Goal: Task Accomplishment & Management: Complete application form

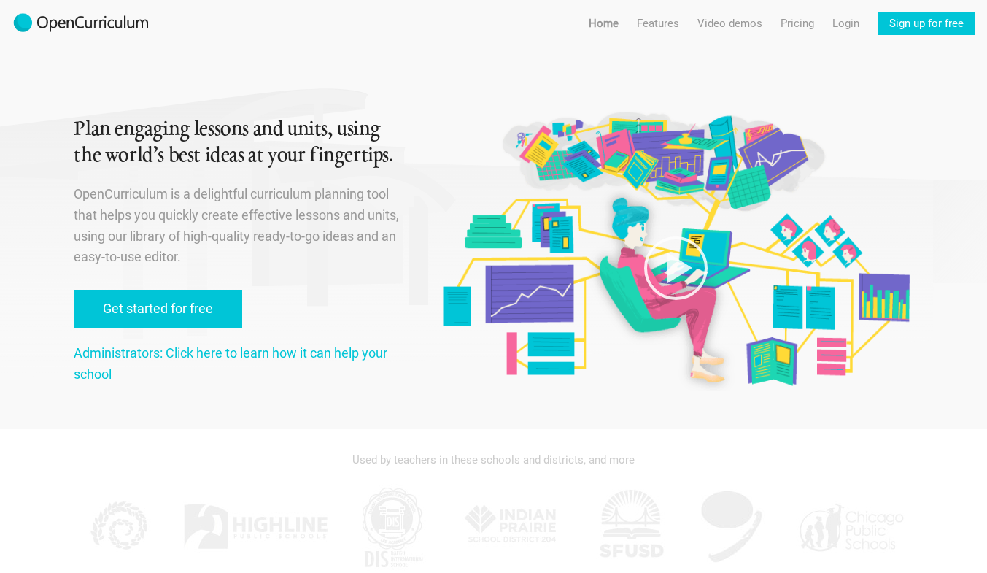
scroll to position [46, 0]
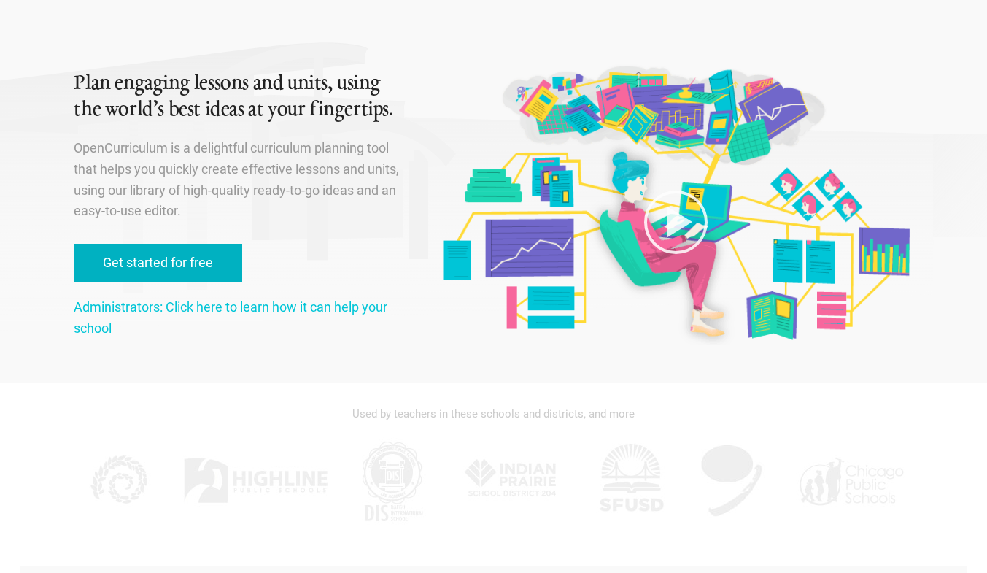
click at [191, 272] on link "Get started for free" at bounding box center [158, 263] width 169 height 39
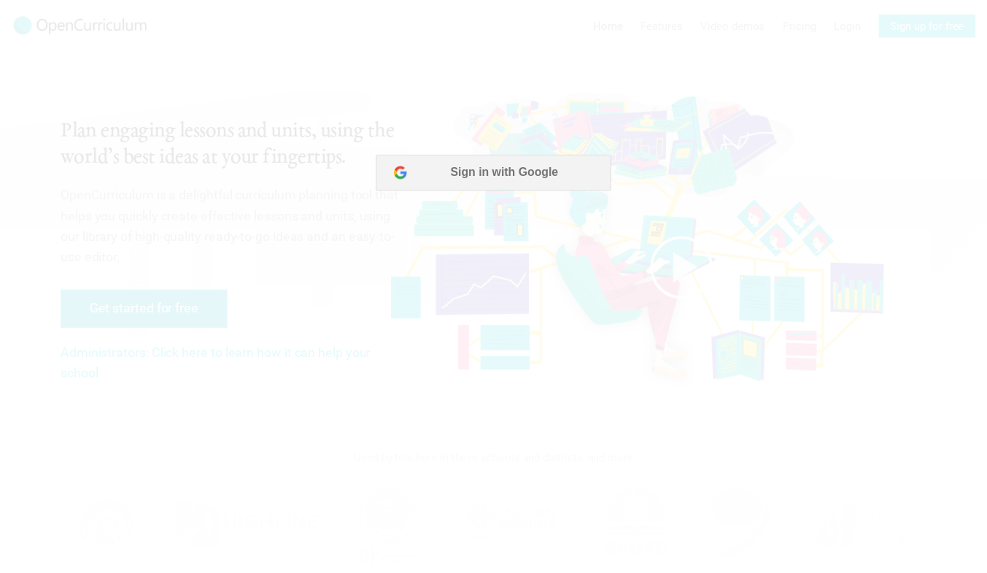
scroll to position [0, 0]
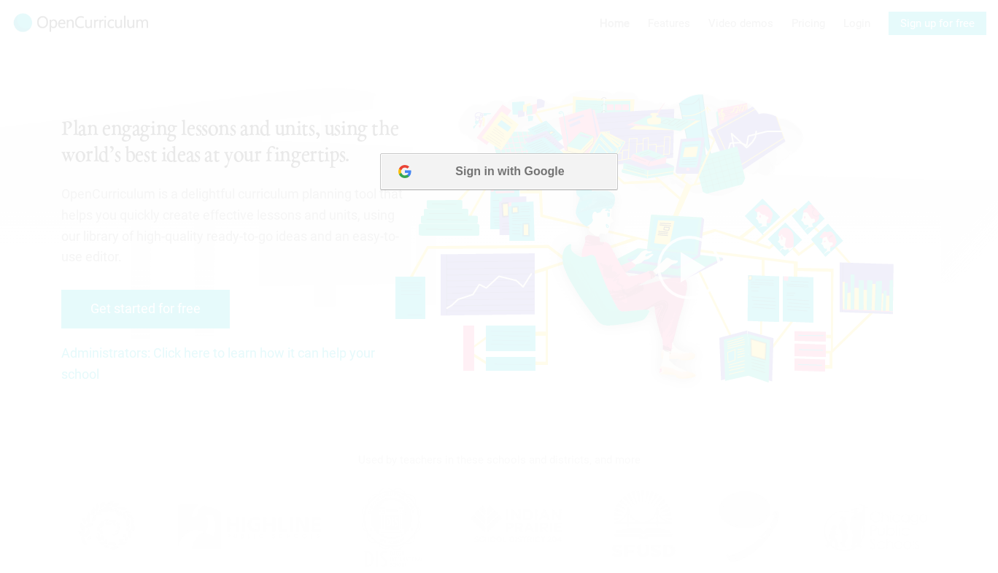
click at [517, 169] on button "Sign in with Google" at bounding box center [498, 171] width 237 height 36
click at [853, 89] on div at bounding box center [499, 286] width 998 height 573
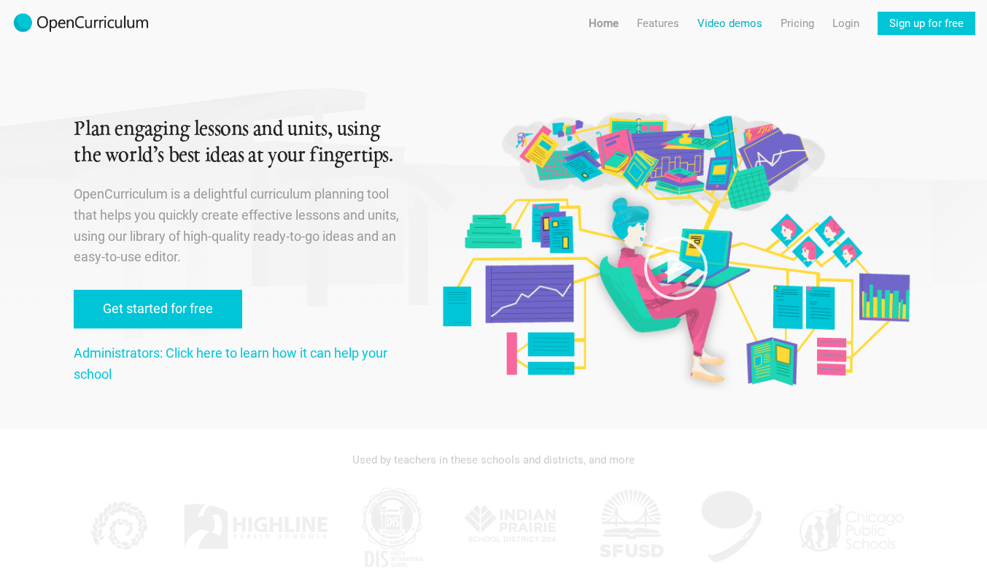
click at [725, 27] on link "Video demos" at bounding box center [730, 23] width 65 height 23
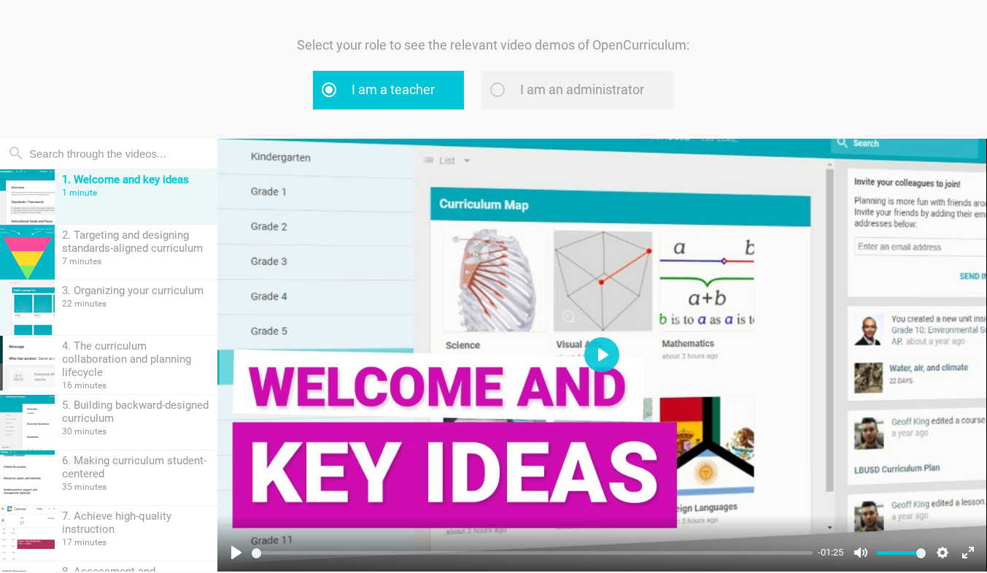
scroll to position [53, 0]
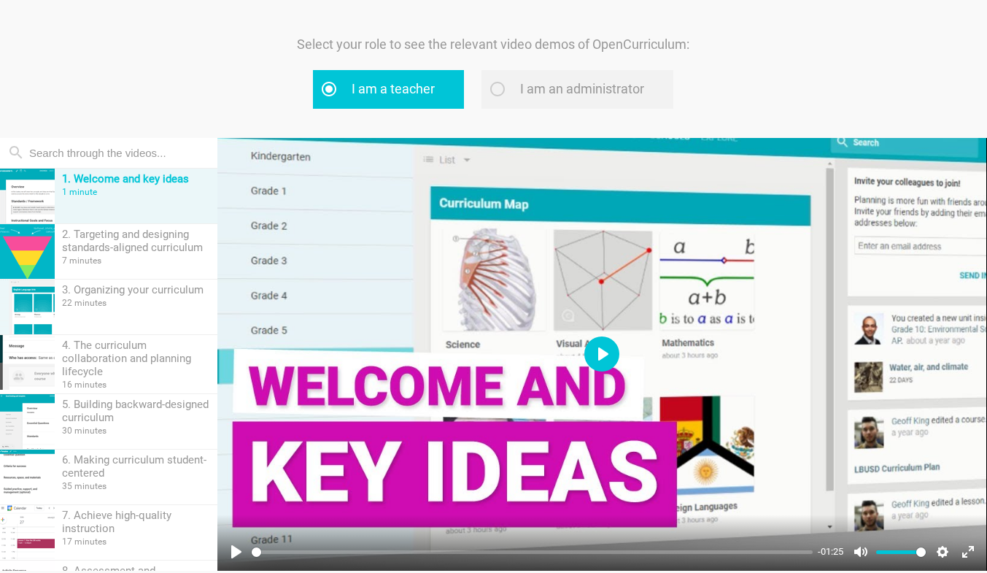
click at [608, 361] on button "Play" at bounding box center [601, 353] width 35 height 35
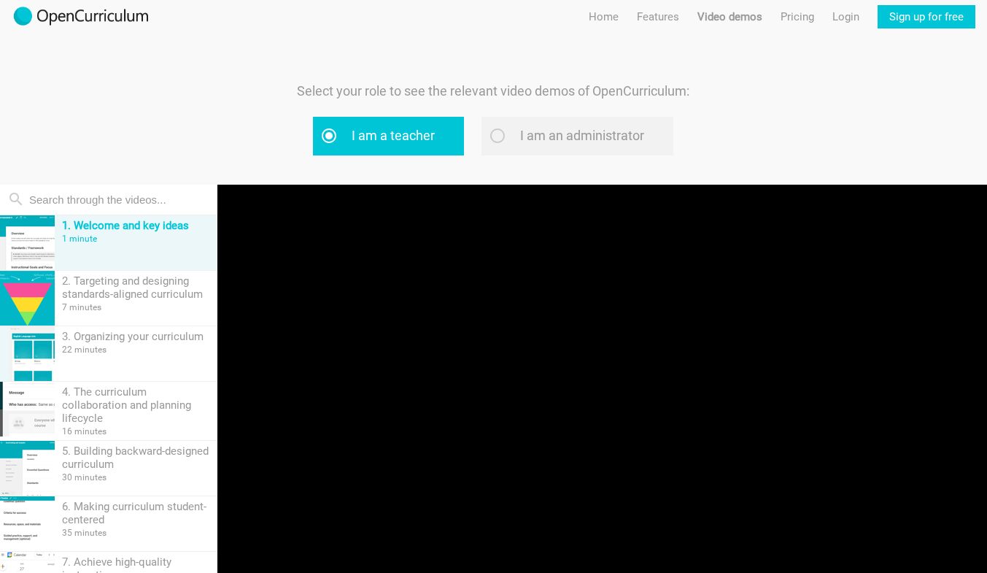
scroll to position [6, 0]
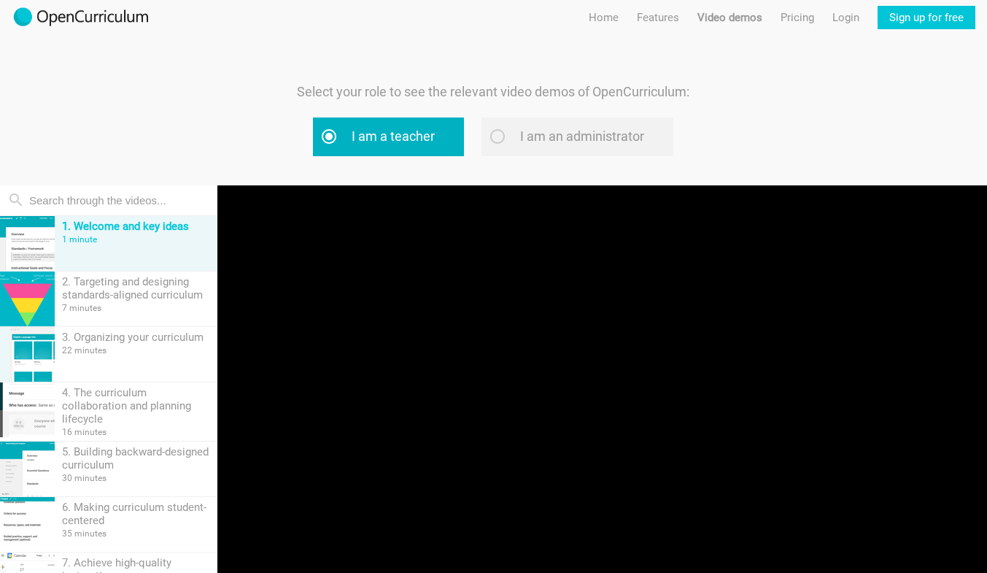
type input "8.43"
click at [409, 131] on label "I am a teacher" at bounding box center [388, 136] width 151 height 39
click at [352, 131] on input "I am a teacher" at bounding box center [346, 135] width 9 height 9
radio input "true"
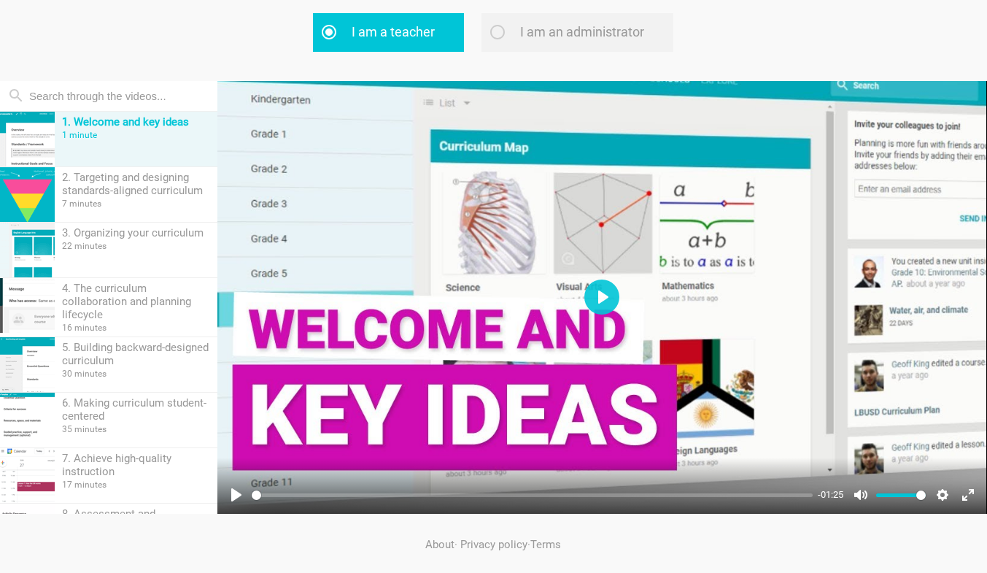
scroll to position [112, 0]
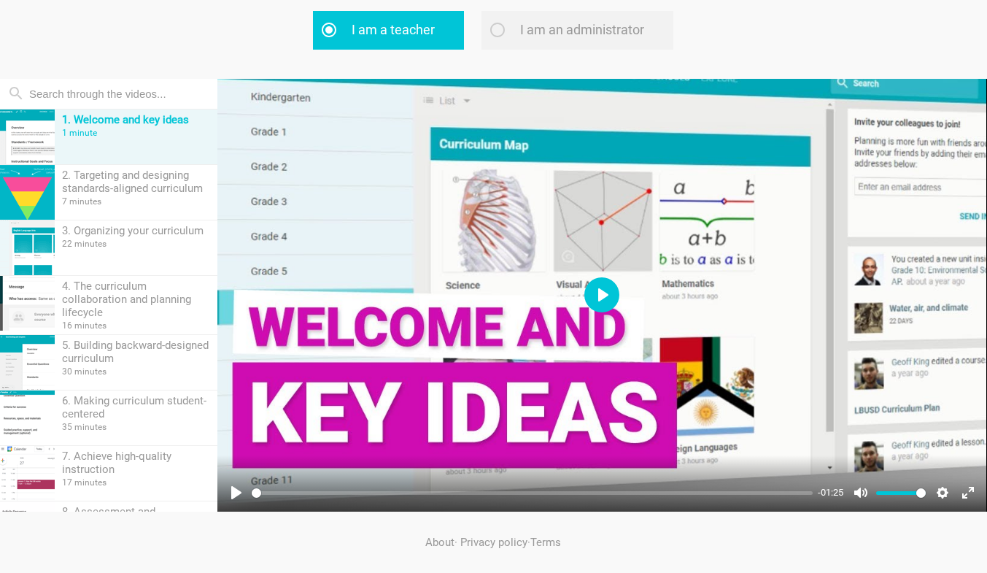
click at [605, 285] on button "Play" at bounding box center [601, 294] width 35 height 35
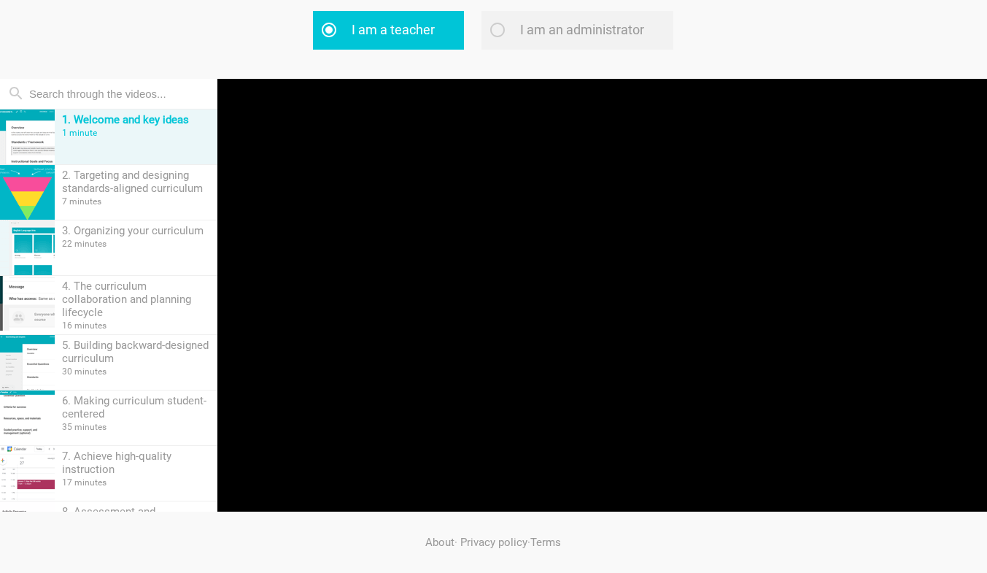
type input "5.7"
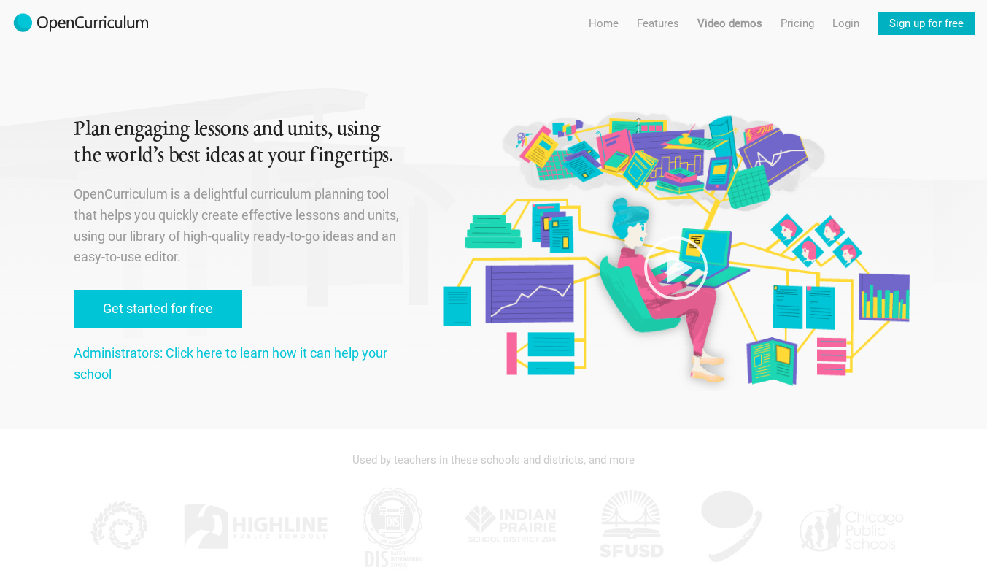
click at [930, 25] on link "Sign up for free" at bounding box center [927, 23] width 98 height 23
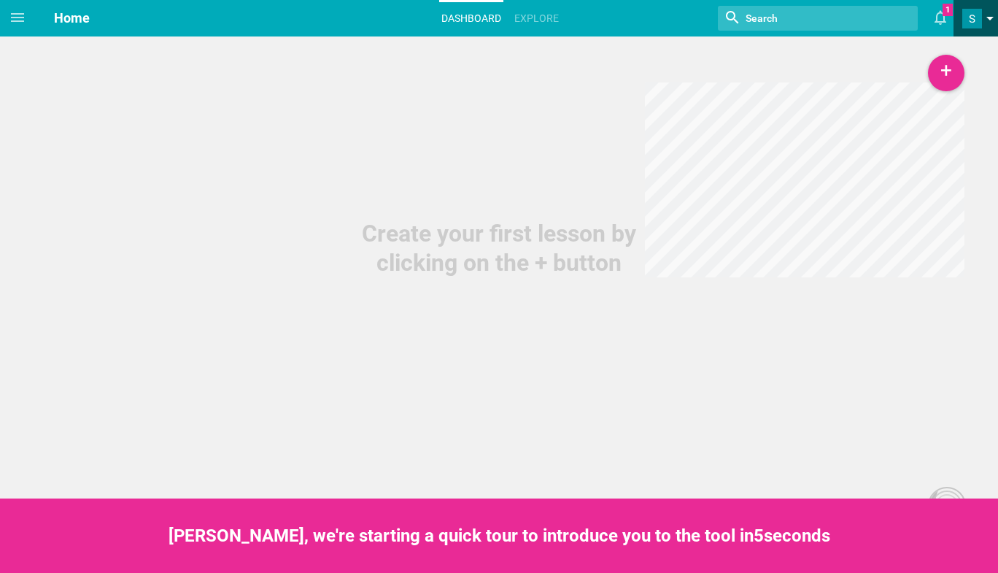
click at [975, 24] on span at bounding box center [972, 19] width 20 height 20
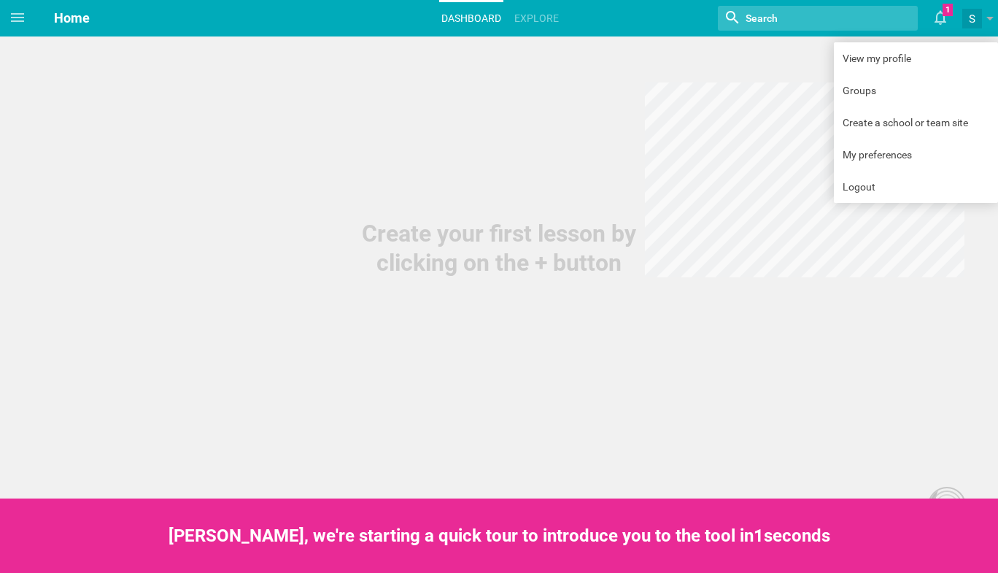
click at [476, 23] on link "Dashboard" at bounding box center [471, 18] width 64 height 32
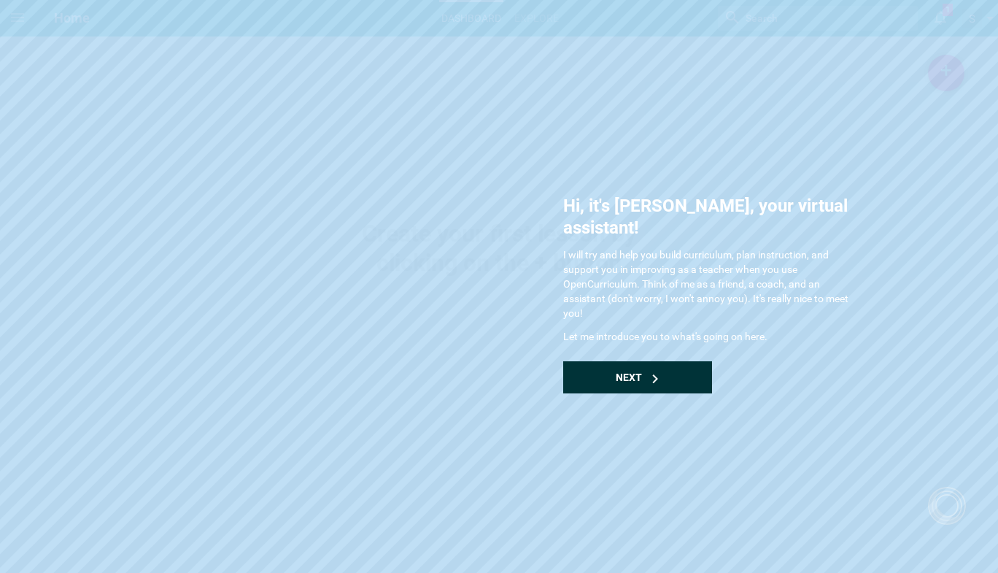
click at [660, 361] on div "Next" at bounding box center [637, 377] width 149 height 32
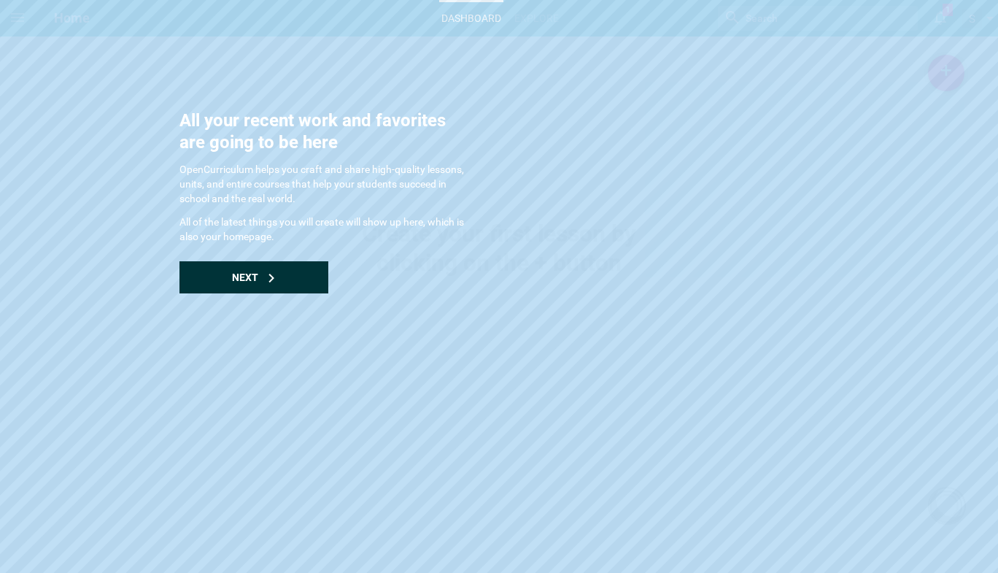
click at [234, 293] on div "Next" at bounding box center [253, 277] width 149 height 32
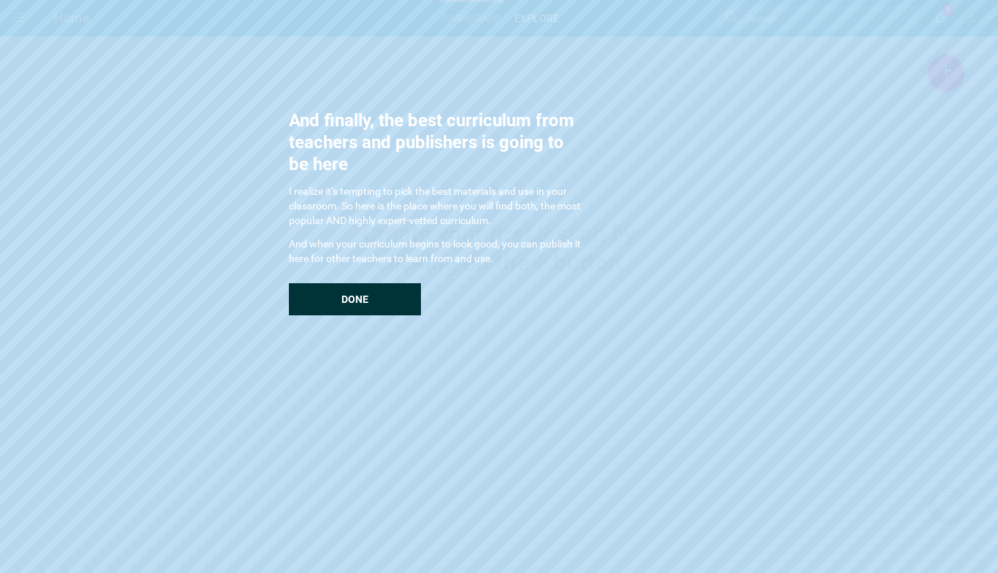
click at [362, 291] on div "Done" at bounding box center [355, 299] width 132 height 32
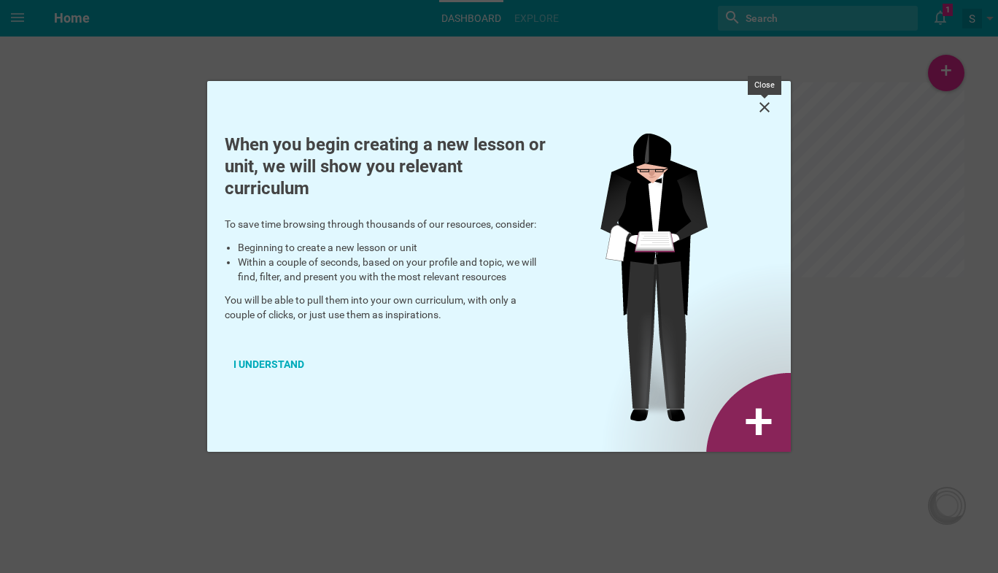
click at [762, 113] on icon at bounding box center [765, 108] width 18 height 18
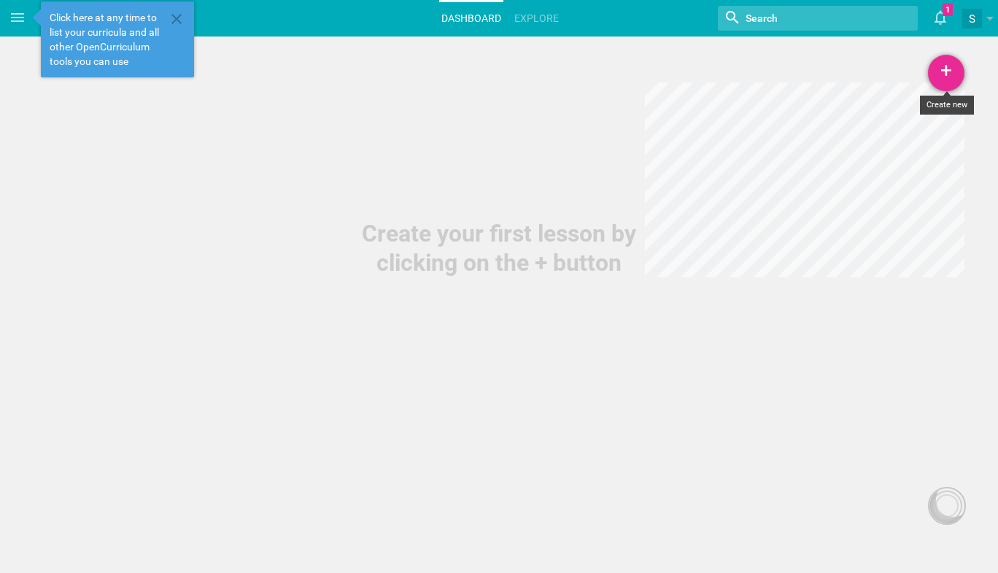
click at [946, 74] on div "+" at bounding box center [946, 73] width 36 height 36
click at [888, 117] on link "Lesson" at bounding box center [909, 113] width 109 height 32
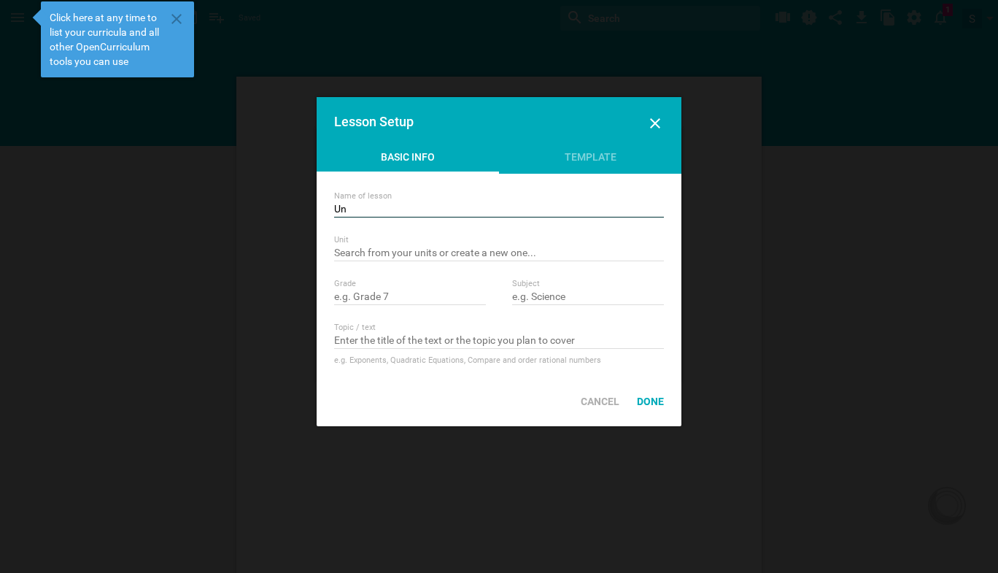
type input "U"
type input "GEARs Y2 Class"
click at [396, 252] on input "text" at bounding box center [499, 254] width 330 height 15
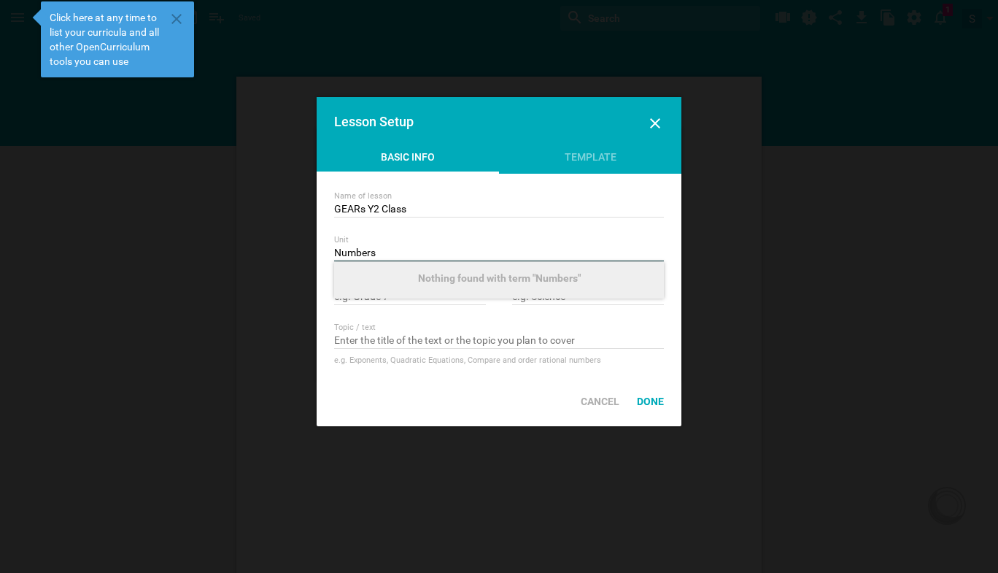
type input "Numbers"
click at [277, 306] on div at bounding box center [499, 286] width 998 height 573
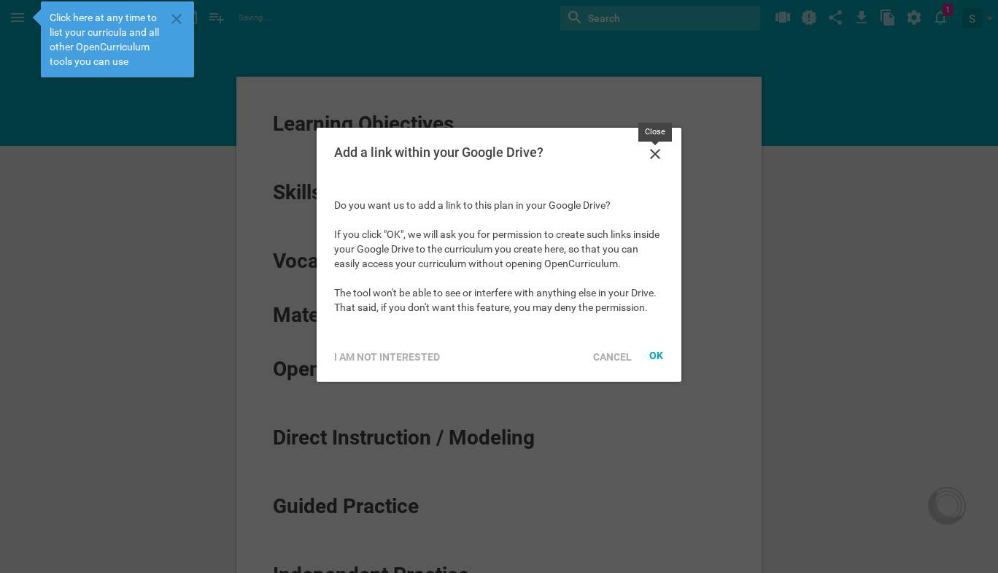
click at [658, 150] on icon at bounding box center [655, 154] width 10 height 10
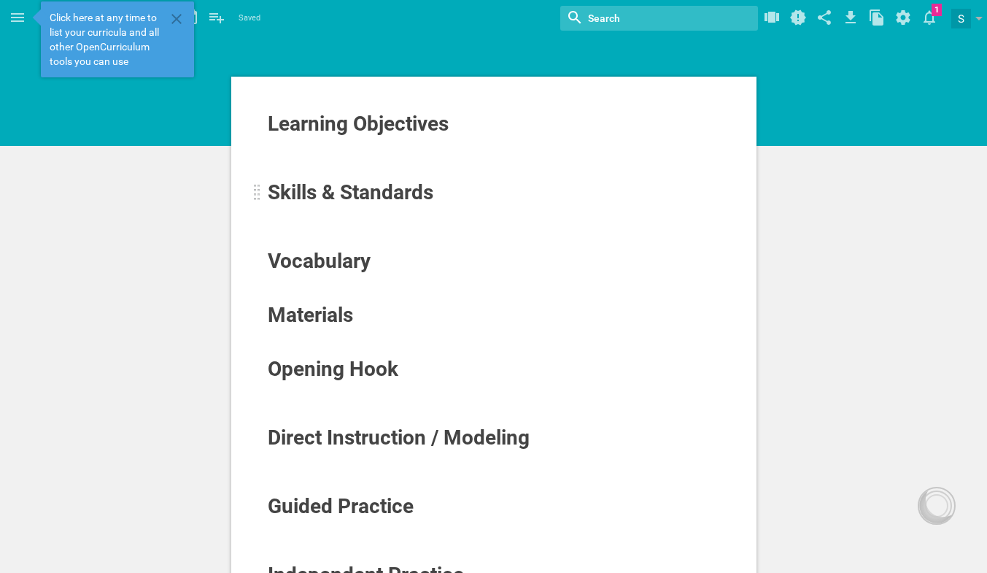
click at [432, 196] on span "Skills & Standards" at bounding box center [351, 192] width 166 height 24
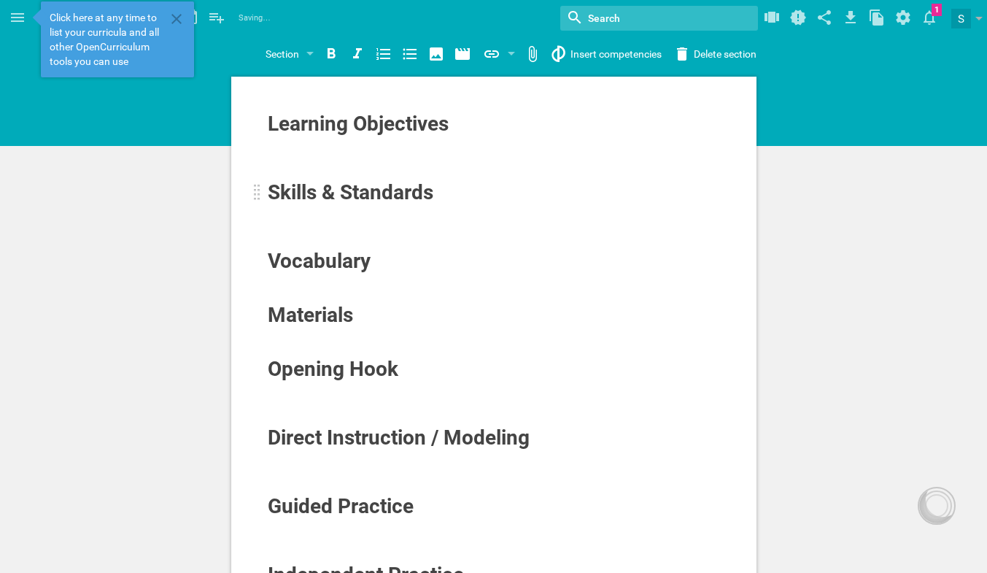
click at [432, 196] on span "Skills & Standards" at bounding box center [351, 192] width 166 height 24
click at [891, 276] on div "Learning Objectives Skills & Standards Vocabulary Materials Opening Hook Direct…" at bounding box center [493, 564] width 987 height 1129
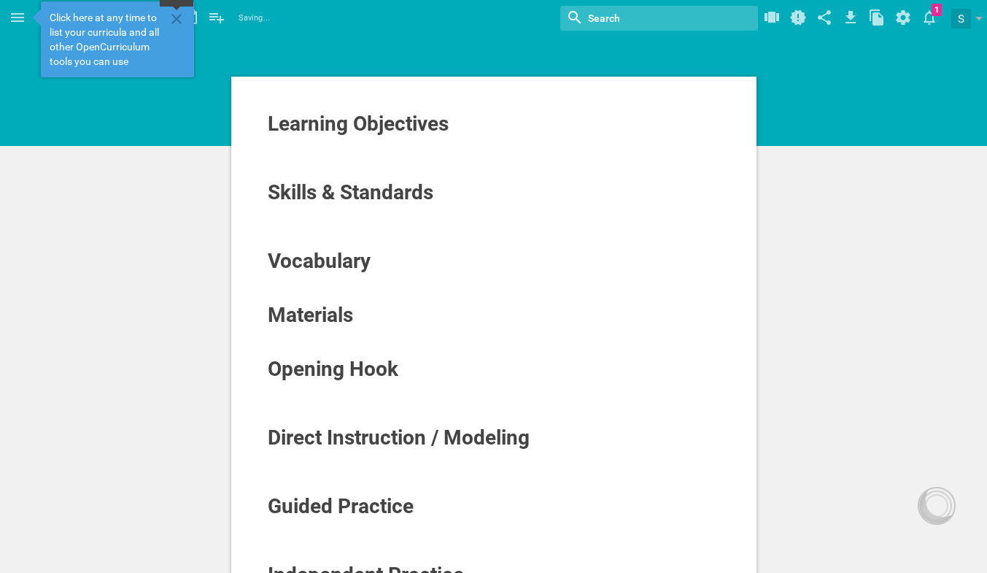
click at [176, 19] on icon at bounding box center [176, 19] width 10 height 10
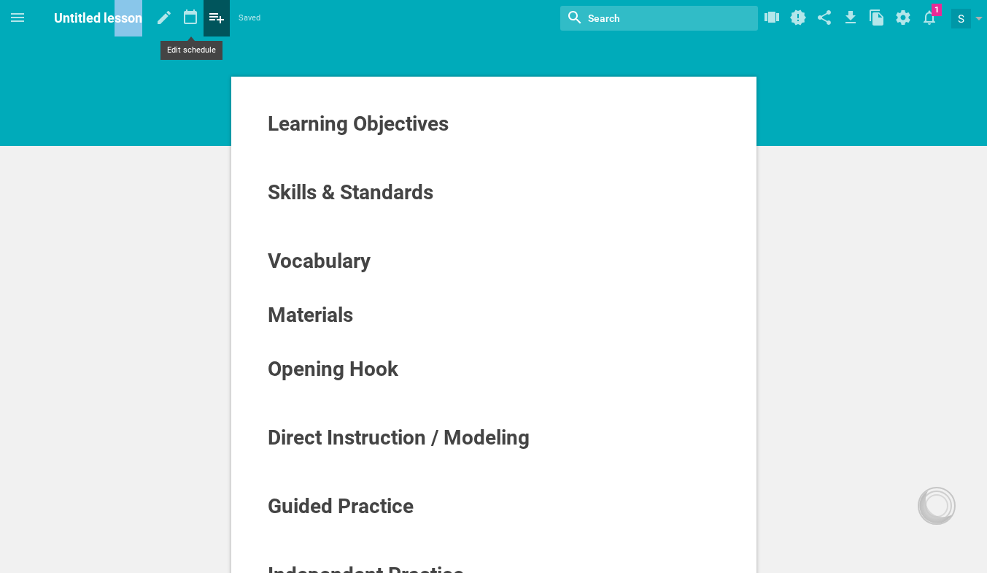
drag, startPoint x: 112, startPoint y: 16, endPoint x: 209, endPoint y: 17, distance: 97.8
click at [209, 17] on hgroup "Untitled lesson Saved My favorites Another library..." at bounding box center [157, 18] width 206 height 36
click at [209, 17] on icon at bounding box center [216, 18] width 15 height 10
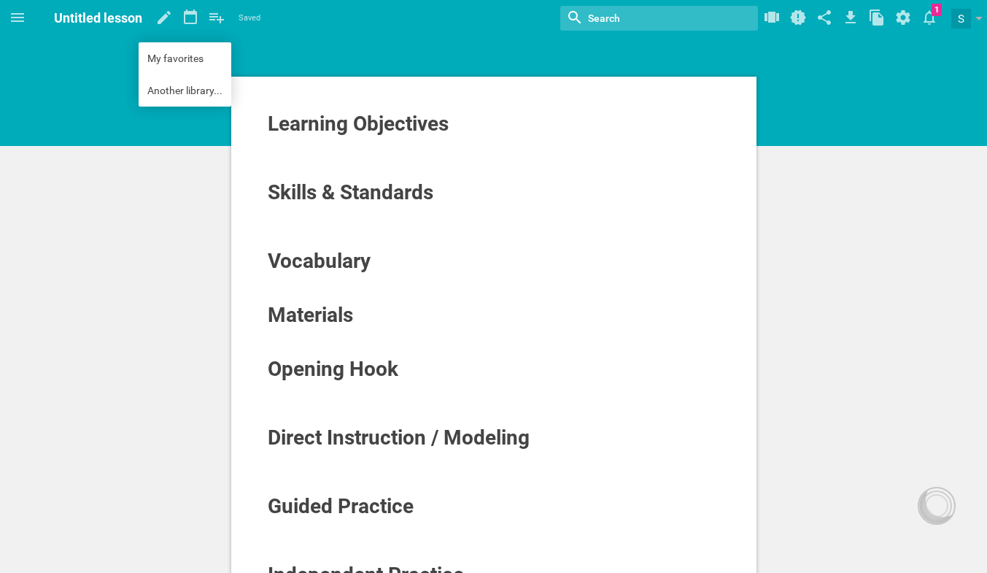
click at [120, 185] on div "Learning Objectives Skills & Standards Vocabulary Materials Opening Hook Direct…" at bounding box center [493, 564] width 987 height 1129
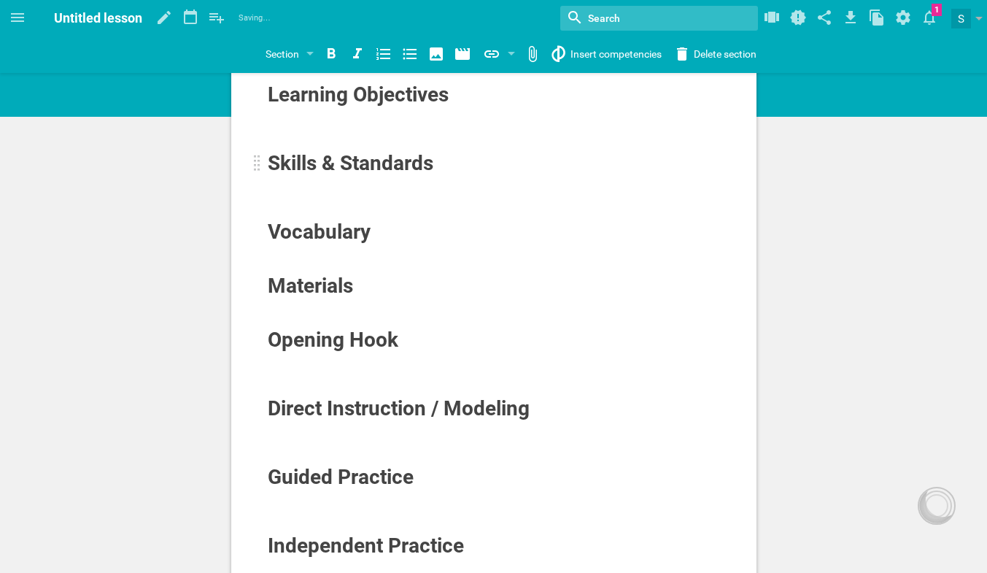
click at [399, 160] on span "Skills & Standards" at bounding box center [351, 163] width 166 height 24
click at [259, 167] on div "To enrich screen reader interactions, please activate Accessibility in Grammarl…" at bounding box center [257, 164] width 7 height 18
click at [885, 244] on div "Learning Objectives Skills & Standards Vocabulary Materials Opening Hook Direct…" at bounding box center [493, 535] width 987 height 1129
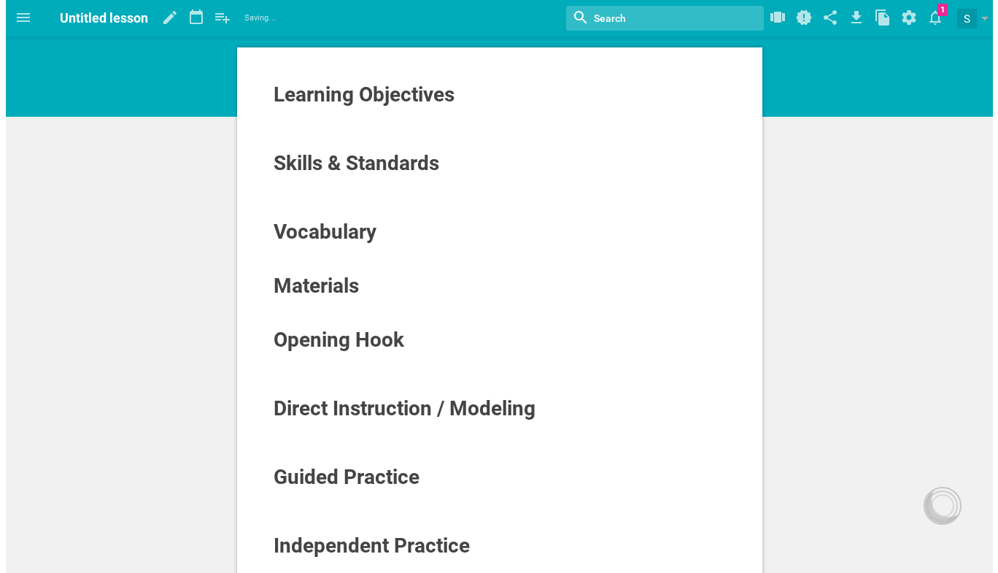
scroll to position [0, 0]
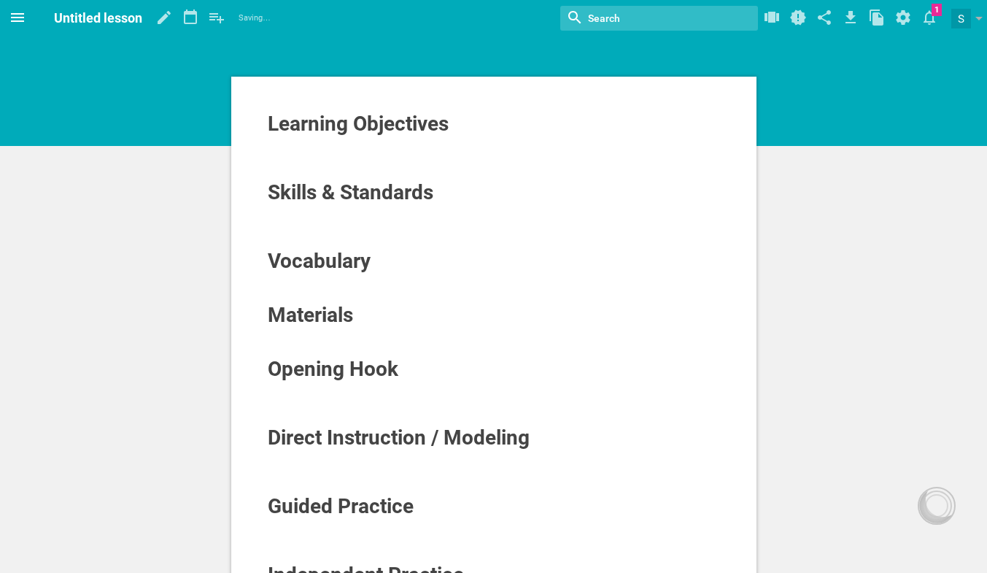
click at [21, 20] on icon at bounding box center [18, 18] width 18 height 18
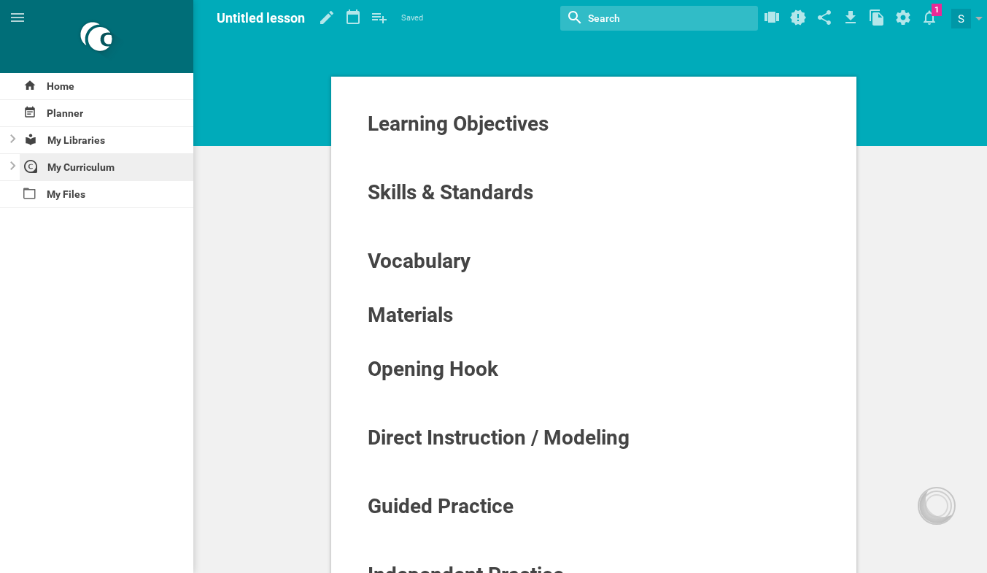
click at [63, 164] on div "My Curriculum" at bounding box center [107, 167] width 174 height 26
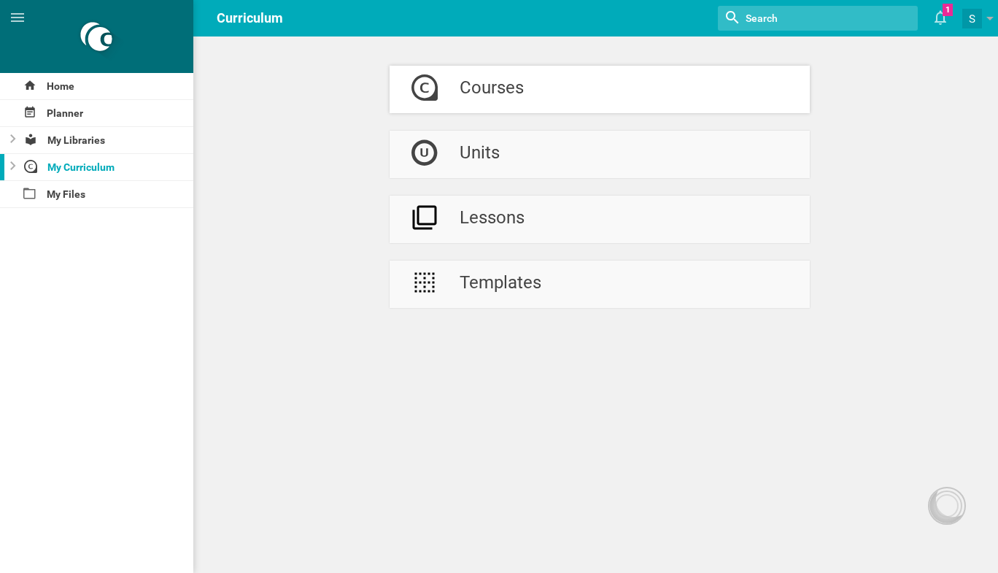
click at [484, 81] on div "Courses" at bounding box center [492, 89] width 64 height 47
